Goal: Transaction & Acquisition: Purchase product/service

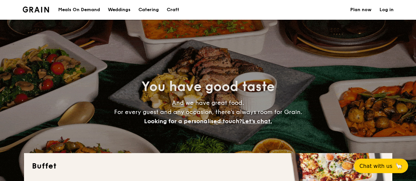
select select
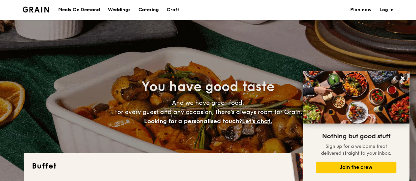
click at [84, 8] on div "Meals On Demand" at bounding box center [79, 10] width 42 height 20
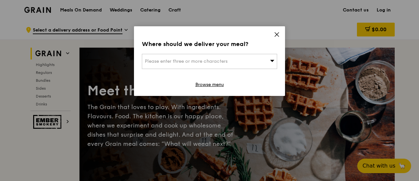
click at [275, 36] on icon at bounding box center [277, 35] width 6 height 6
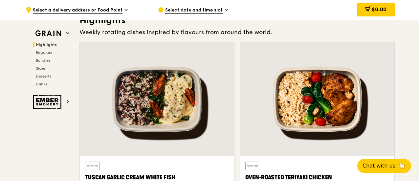
scroll to position [230, 0]
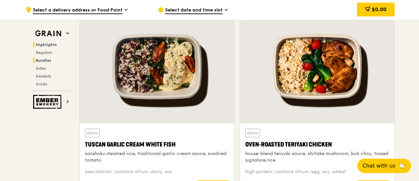
click at [45, 61] on span "Bundles" at bounding box center [43, 60] width 15 height 5
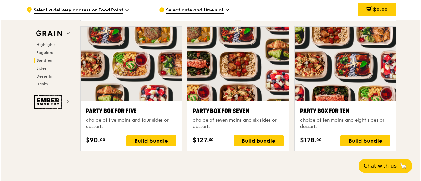
scroll to position [1274, 0]
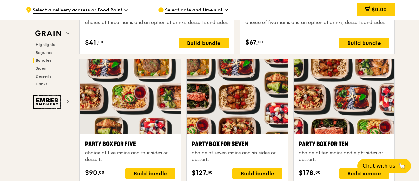
click at [218, 103] on div at bounding box center [237, 97] width 101 height 75
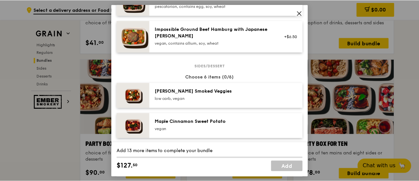
scroll to position [213, 0]
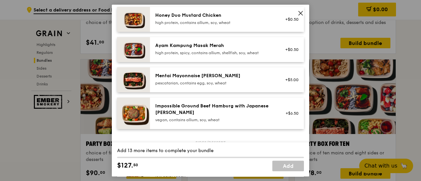
click at [301, 15] on icon at bounding box center [301, 13] width 6 height 6
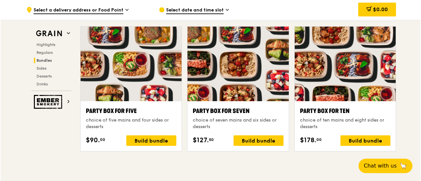
scroll to position [1274, 0]
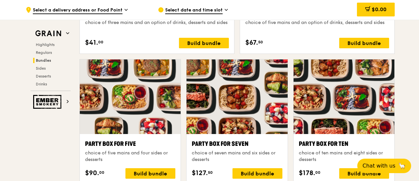
click at [225, 97] on div at bounding box center [237, 97] width 101 height 75
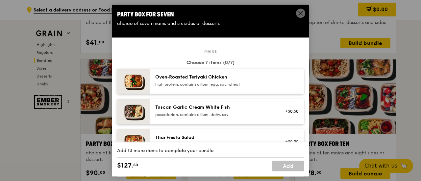
click at [230, 79] on div "Oven‑Roasted Teriyaki Chicken" at bounding box center [214, 77] width 118 height 7
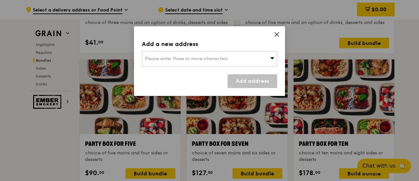
click at [273, 59] on icon at bounding box center [273, 58] width 4 height 2
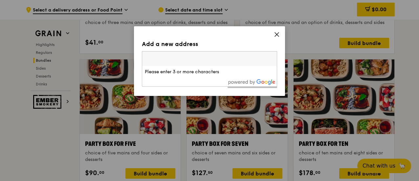
click at [220, 58] on input "search" at bounding box center [209, 59] width 135 height 14
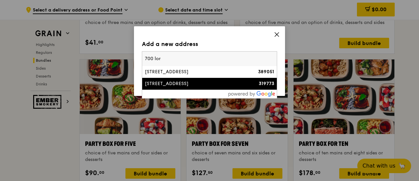
type input "700 lor"
click at [165, 80] on li "700 Lorong 1 Toa Payoh 319773" at bounding box center [209, 84] width 135 height 12
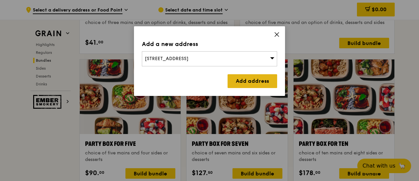
click at [262, 82] on link "Add address" at bounding box center [253, 81] width 50 height 14
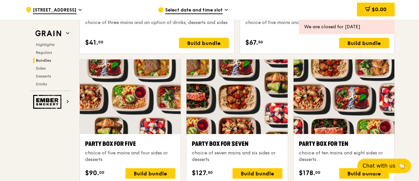
click at [226, 99] on div at bounding box center [237, 97] width 101 height 75
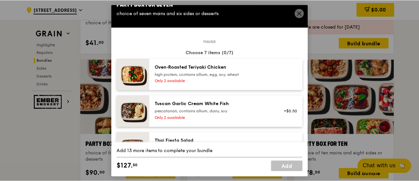
scroll to position [0, 0]
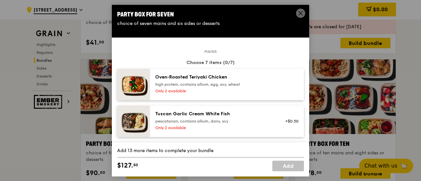
click at [176, 76] on div "Oven‑Roasted Teriyaki Chicken" at bounding box center [214, 77] width 118 height 7
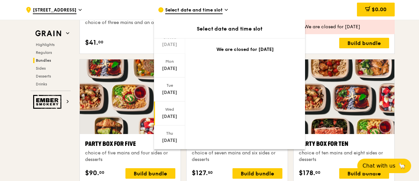
scroll to position [66, 0]
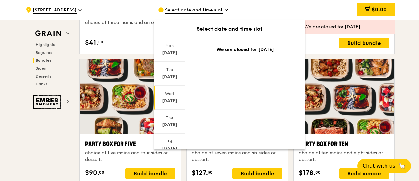
click at [172, 98] on div "Sep 10" at bounding box center [169, 101] width 29 height 7
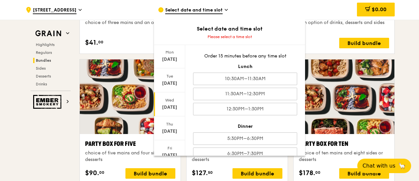
scroll to position [11, 0]
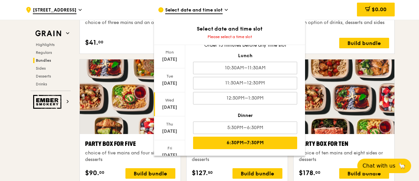
click at [241, 143] on div "6:30PM–7:30PM" at bounding box center [245, 143] width 104 height 12
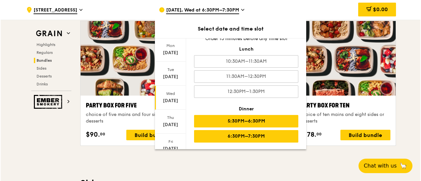
scroll to position [1340, 0]
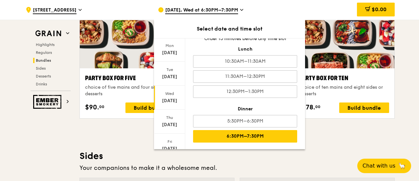
click at [227, 134] on div "6:30PM–7:30PM" at bounding box center [245, 136] width 104 height 12
click at [252, 133] on div "6:30PM–7:30PM" at bounding box center [245, 136] width 104 height 12
click at [239, 9] on div "Sep 10, Wed at 6:30PM–7:30PM" at bounding box center [219, 10] width 122 height 20
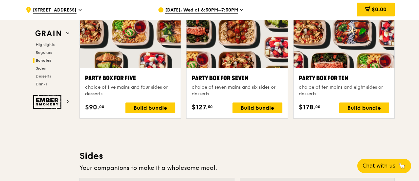
click at [236, 58] on div at bounding box center [237, 31] width 101 height 75
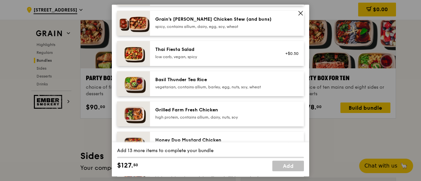
scroll to position [99, 0]
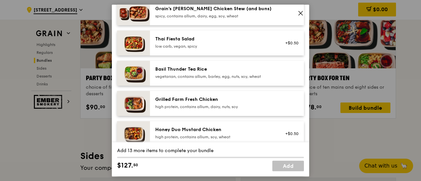
click at [201, 99] on div "Grilled Farm Fresh Chicken" at bounding box center [214, 99] width 118 height 7
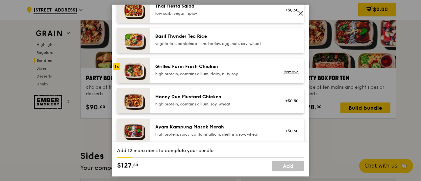
click at [200, 102] on div "high protein, contains allium, soy, wheat" at bounding box center [214, 104] width 118 height 5
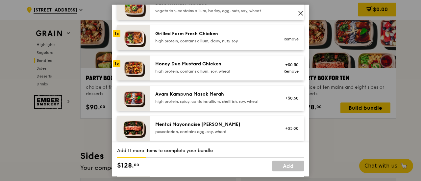
click at [198, 100] on div "high protein, spicy, contains allium, shellfish, soy, wheat" at bounding box center [214, 101] width 118 height 5
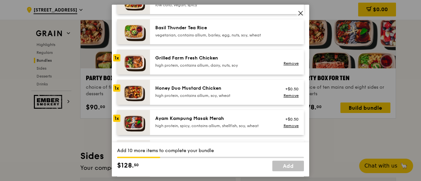
scroll to position [131, 0]
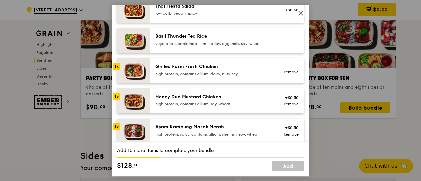
click at [189, 68] on div "Grilled Farm Fresh Chicken" at bounding box center [214, 66] width 118 height 7
click at [204, 102] on div "high protein, contains allium, soy, wheat" at bounding box center [214, 104] width 118 height 5
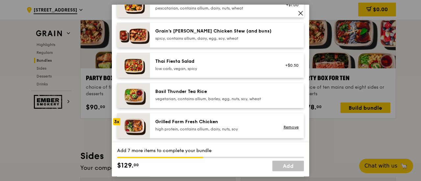
scroll to position [66, 0]
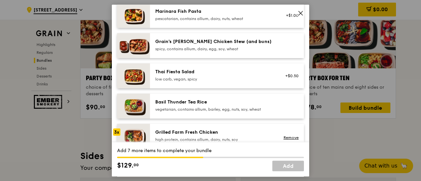
click at [184, 46] on div "spicy, contains allium, dairy, egg, soy, wheat" at bounding box center [214, 48] width 118 height 5
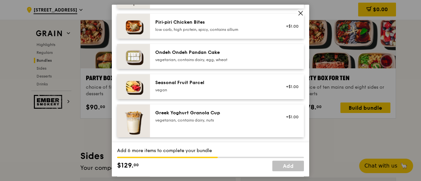
scroll to position [460, 0]
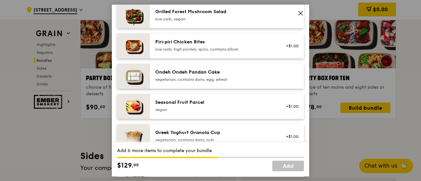
click at [241, 76] on div "Ondeh Ondeh Pandan Cake vegetarian, contains dairy, egg, wheat" at bounding box center [214, 75] width 118 height 13
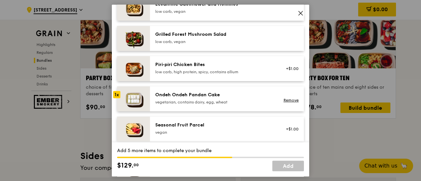
scroll to position [427, 0]
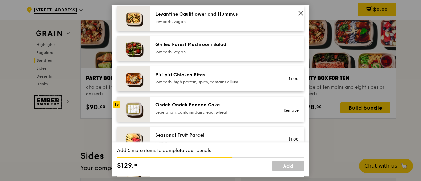
click at [221, 48] on div "Grilled Forest Mushroom Salad" at bounding box center [214, 44] width 118 height 7
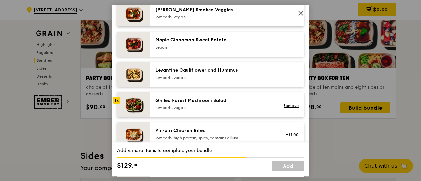
scroll to position [362, 0]
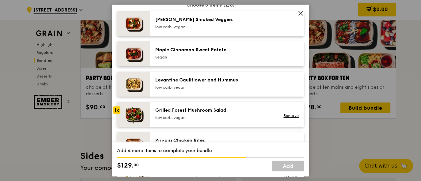
click at [226, 60] on div "Maple Cinnamon Sweet Potato vegan" at bounding box center [214, 54] width 126 height 14
click at [208, 48] on div "Maple Cinnamon Sweet Potato" at bounding box center [214, 50] width 118 height 7
click at [283, 55] on link "Remove" at bounding box center [290, 55] width 15 height 5
click at [225, 56] on div "vegan" at bounding box center [214, 57] width 118 height 5
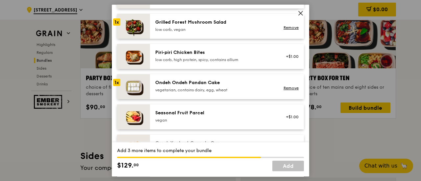
scroll to position [460, 0]
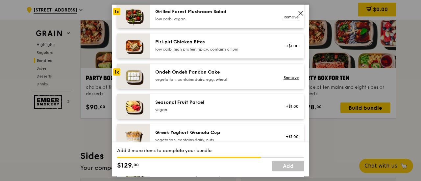
click at [220, 71] on div "Ondeh Ondeh Pandan Cake" at bounding box center [214, 72] width 118 height 7
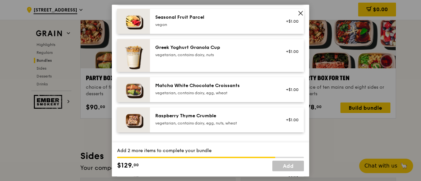
scroll to position [559, 0]
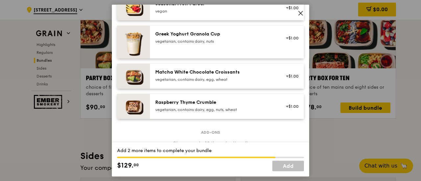
click at [237, 104] on div "Raspberry Thyme Crumble" at bounding box center [214, 102] width 118 height 7
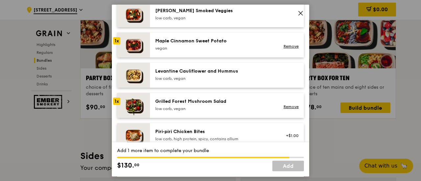
scroll to position [362, 0]
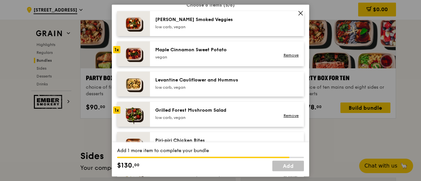
click at [200, 85] on div "low carb, vegan" at bounding box center [214, 87] width 118 height 5
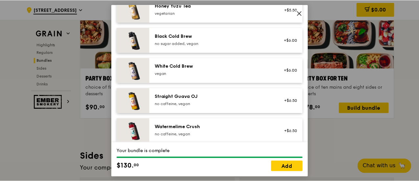
scroll to position [838, 0]
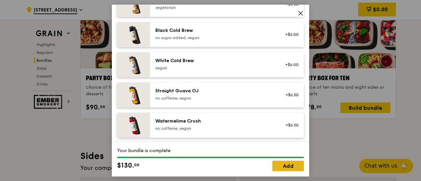
click at [290, 166] on link "Add" at bounding box center [288, 166] width 32 height 11
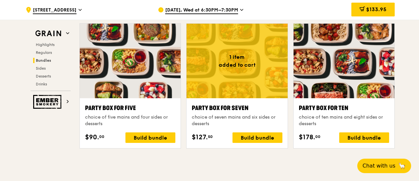
scroll to position [1307, 0]
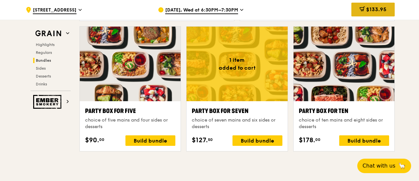
click at [370, 12] on span "$133.95" at bounding box center [377, 9] width 20 height 6
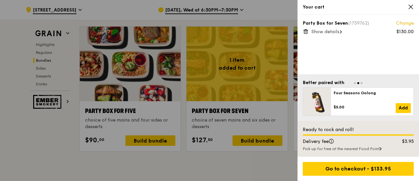
click at [333, 32] on span "Show details" at bounding box center [326, 32] width 28 height 6
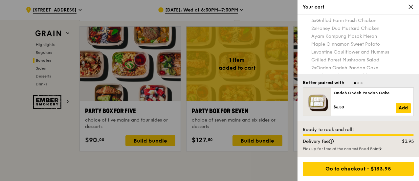
scroll to position [36, 0]
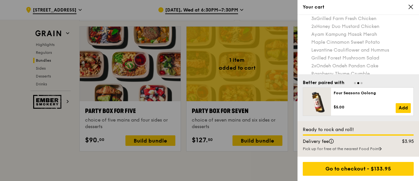
click at [355, 84] on span "Go to slide 1" at bounding box center [355, 83] width 2 height 2
click at [358, 83] on span "Go to slide 2" at bounding box center [359, 83] width 2 height 2
click at [362, 83] on span "Go to slide 3" at bounding box center [362, 83] width 2 height 2
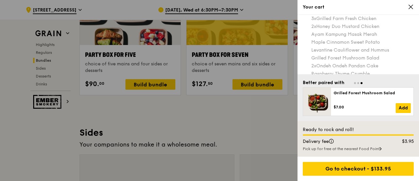
scroll to position [1372, 0]
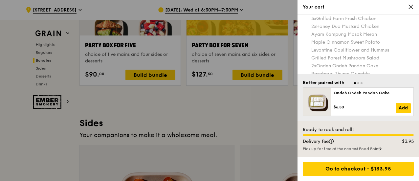
click at [382, 149] on icon at bounding box center [381, 148] width 2 height 3
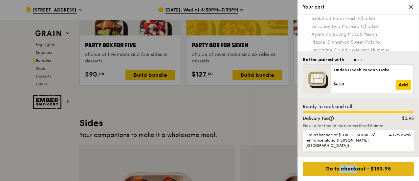
drag, startPoint x: 341, startPoint y: 169, endPoint x: 315, endPoint y: 174, distance: 27.1
click at [315, 174] on div "Go to checkout - $133.95" at bounding box center [358, 169] width 111 height 14
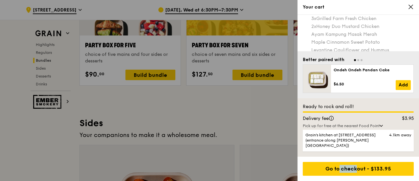
click at [265, 125] on div at bounding box center [209, 90] width 419 height 181
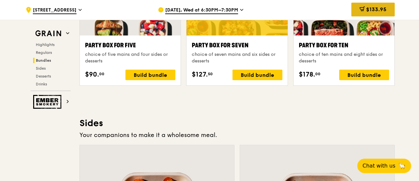
click at [367, 12] on span "$133.95" at bounding box center [377, 9] width 20 height 6
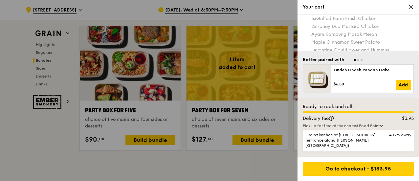
scroll to position [1307, 0]
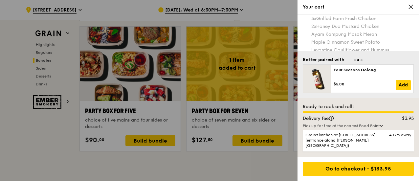
click at [383, 127] on icon at bounding box center [381, 126] width 3 height 2
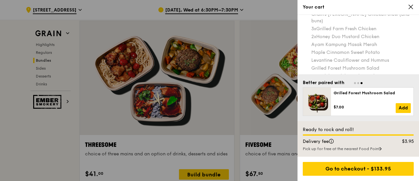
scroll to position [36, 0]
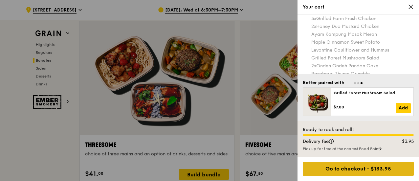
click at [354, 170] on div "Go to checkout - $133.95" at bounding box center [358, 169] width 111 height 14
click at [362, 169] on div "Go to checkout - $133.95" at bounding box center [358, 169] width 111 height 14
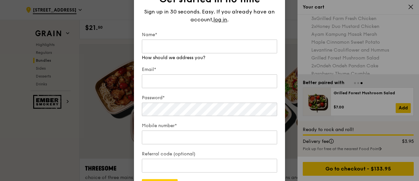
scroll to position [1109, 0]
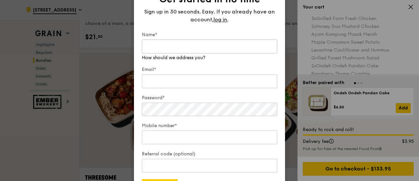
click at [181, 45] on input "Name*" at bounding box center [209, 46] width 135 height 14
type input "Grace Lee"
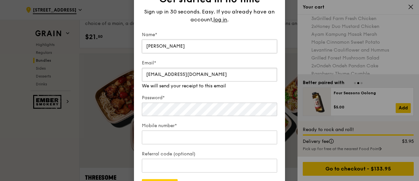
type input "lalgrace@yahoo.com"
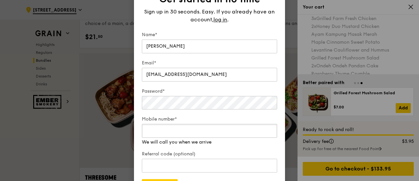
click at [161, 139] on div "Mobile number* We will call you when we arrive" at bounding box center [209, 131] width 135 height 30
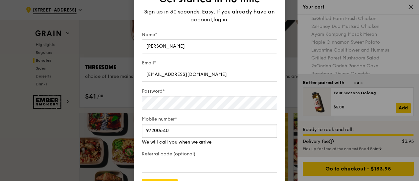
scroll to position [1241, 0]
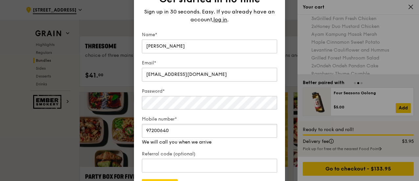
type input "97200640"
click at [245, 146] on form "Name* Grace Lee Email* lalgrace@yahoo.com Password* Mobile number* 97200640 We …" at bounding box center [209, 112] width 135 height 161
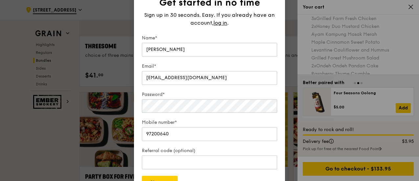
click at [245, 146] on form "Name* Grace Lee Email* lalgrace@yahoo.com Password* Mobile number* 97200640 Ref…" at bounding box center [209, 112] width 135 height 155
drag, startPoint x: 245, startPoint y: 146, endPoint x: 242, endPoint y: 136, distance: 10.3
click at [242, 136] on form "Name* Grace Lee Email* lalgrace@yahoo.com Password* Mobile number* 97200640 Ref…" at bounding box center [209, 112] width 135 height 155
click at [279, 120] on div "Get started in no time Sign up in 30 seconds. Easy. If you already have an acco…" at bounding box center [209, 91] width 151 height 214
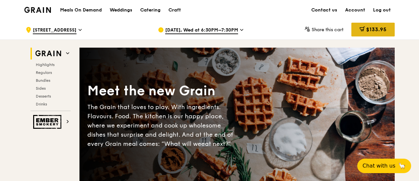
click at [386, 28] on span "$133.95" at bounding box center [377, 29] width 20 height 6
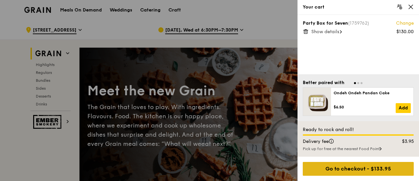
click at [344, 170] on div "Go to checkout - $133.95" at bounding box center [358, 169] width 111 height 14
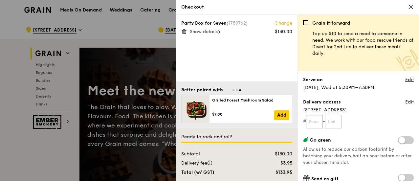
click at [317, 122] on input "text" at bounding box center [314, 122] width 17 height 14
type input "15"
click at [336, 119] on input "text" at bounding box center [333, 122] width 17 height 14
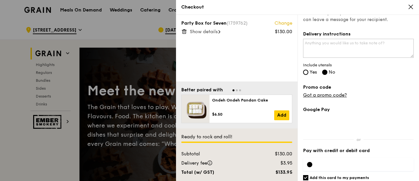
scroll to position [183, 0]
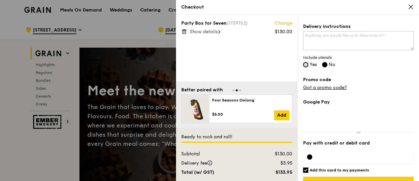
type input "16"
click at [304, 63] on input "Yes" at bounding box center [305, 64] width 5 height 5
radio input "true"
radio input "false"
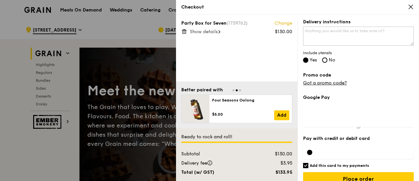
scroll to position [197, 0]
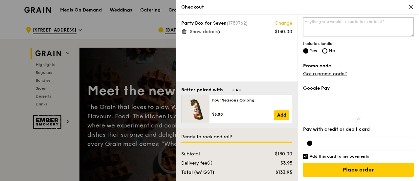
click at [305, 155] on input "Add this card to my payments" at bounding box center [305, 156] width 5 height 5
checkbox input "false"
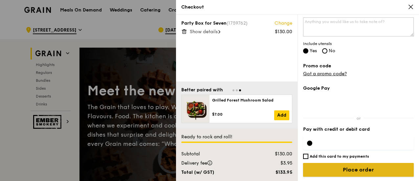
click at [324, 170] on input "Place order" at bounding box center [358, 170] width 111 height 14
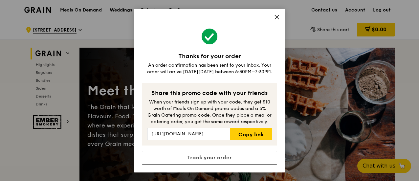
click at [275, 17] on icon at bounding box center [277, 17] width 6 height 6
